Goal: Task Accomplishment & Management: Use online tool/utility

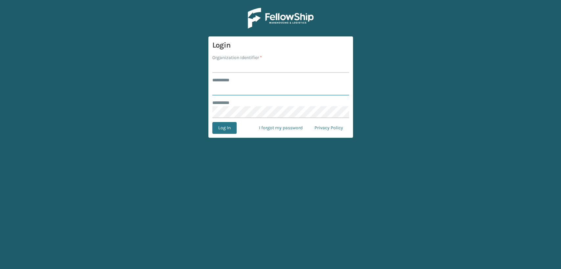
type input "*****"
click at [246, 69] on input "Organization Identifier *" at bounding box center [280, 67] width 137 height 12
type input "Lifestyle"
click at [232, 129] on button "Log In" at bounding box center [224, 128] width 24 height 12
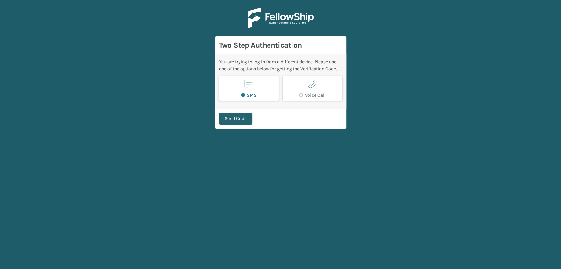
click at [242, 118] on button "Send Code" at bounding box center [235, 119] width 33 height 12
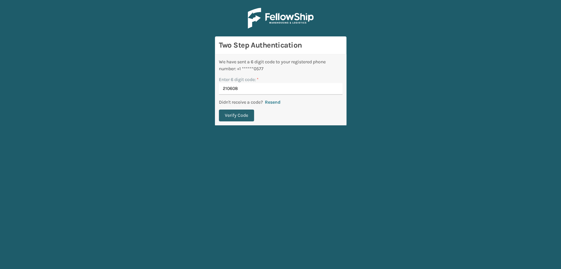
type input "210608"
click at [244, 116] on button "Verify Code" at bounding box center [236, 116] width 35 height 12
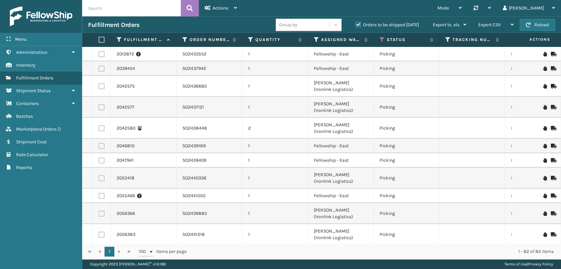
click at [118, 9] on input "text" at bounding box center [131, 8] width 99 height 16
paste input "5FBNPKHK"
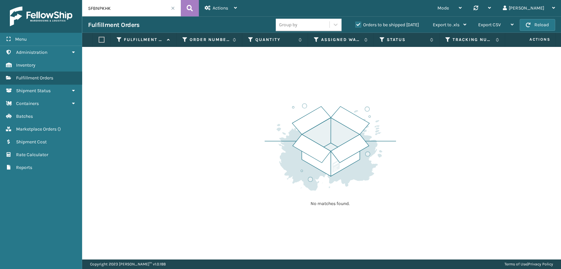
click at [358, 23] on label "Orders to be shipped [DATE]" at bounding box center [387, 25] width 64 height 6
click at [355, 23] on input "Orders to be shipped [DATE]" at bounding box center [355, 23] width 0 height 4
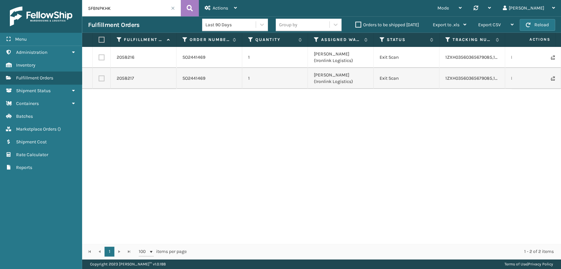
drag, startPoint x: 145, startPoint y: 9, endPoint x: 40, endPoint y: 4, distance: 104.9
click at [40, 0] on div "Menu Administration Inventory Fulfillment Orders Shipment Status Containers Bat…" at bounding box center [280, 0] width 561 height 0
paste input "6EXSUD3Z"
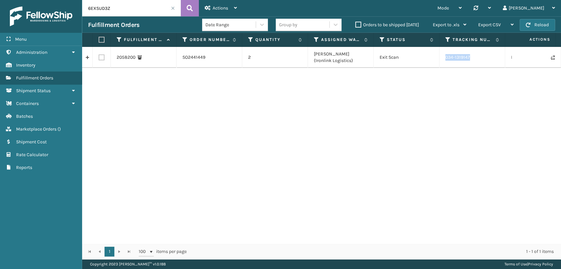
drag, startPoint x: 469, startPoint y: 55, endPoint x: 439, endPoint y: 57, distance: 29.9
click at [439, 57] on td "034-1319147" at bounding box center [472, 57] width 66 height 21
copy td "034-1319147"
drag, startPoint x: 78, startPoint y: -2, endPoint x: 53, endPoint y: 0, distance: 25.4
click at [53, 0] on div "Menu Administration Inventory Fulfillment Orders Shipment Status Containers Bat…" at bounding box center [280, 0] width 561 height 0
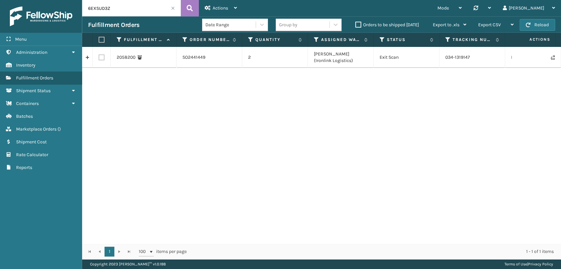
paste input "5JBY2KNR"
drag, startPoint x: 74, startPoint y: 4, endPoint x: 0, endPoint y: 1, distance: 73.6
click at [0, 0] on div "Menu Administration Inventory Fulfillment Orders Shipment Status Containers Bat…" at bounding box center [280, 0] width 561 height 0
paste input "16WS7O"
drag, startPoint x: 471, startPoint y: 59, endPoint x: 446, endPoint y: 60, distance: 25.0
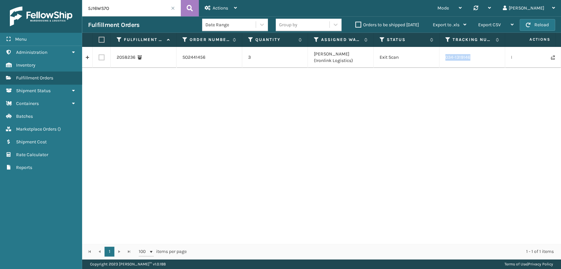
click at [446, 60] on td "034-1319146" at bounding box center [472, 57] width 66 height 21
copy td "034-1319146"
drag, startPoint x: 126, startPoint y: 6, endPoint x: 1, endPoint y: 9, distance: 125.5
click at [2, 0] on div "Menu Administration Inventory Fulfillment Orders Shipment Status Containers Bat…" at bounding box center [280, 0] width 561 height 0
paste input "4F5FRI1H"
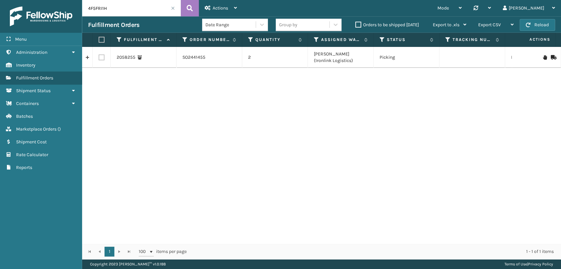
drag, startPoint x: 73, startPoint y: 6, endPoint x: 0, endPoint y: 5, distance: 72.9
click at [0, 0] on div "Menu Administration Inventory Fulfillment Orders Shipment Status Containers Bat…" at bounding box center [280, 0] width 561 height 0
paste input "2GJELKEL"
drag, startPoint x: 116, startPoint y: 5, endPoint x: 0, endPoint y: 11, distance: 115.7
click at [0, 0] on div "Menu Administration Inventory Fulfillment Orders Shipment Status Containers Bat…" at bounding box center [280, 0] width 561 height 0
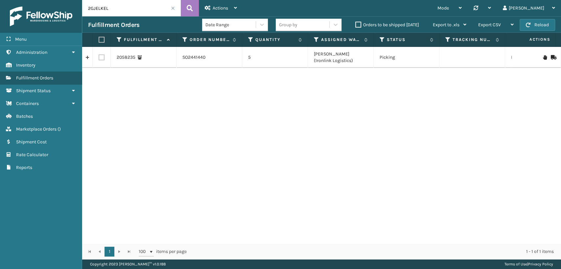
paste input "25FTYW9Z"
type input "25FTYW9Z"
